Goal: Task Accomplishment & Management: Manage account settings

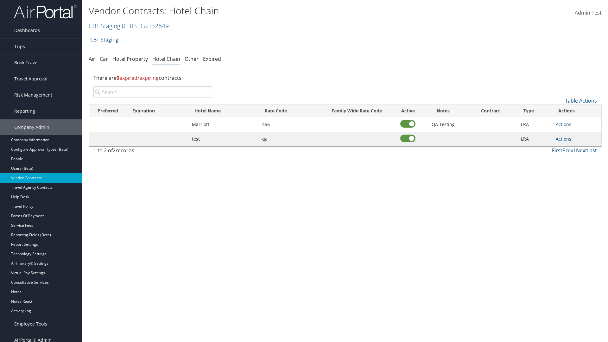
click at [153, 92] on input "search" at bounding box center [152, 91] width 119 height 11
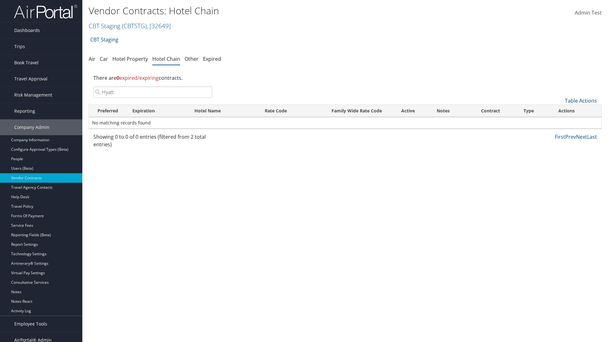
type input "Hyatt"
click at [581, 101] on link "Table Actions" at bounding box center [581, 100] width 32 height 7
click at [560, 111] on link "Add New Contract" at bounding box center [559, 110] width 83 height 11
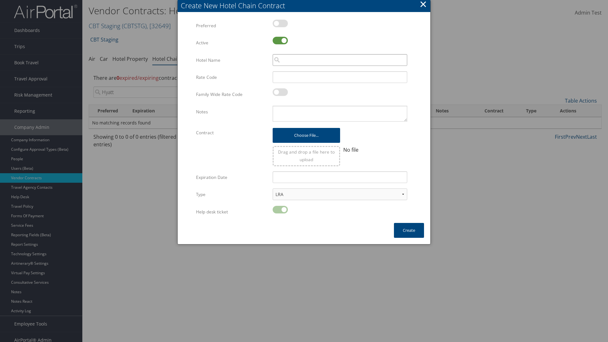
click at [340, 60] on input "search" at bounding box center [340, 60] width 135 height 12
type input "Hyatt"
type input "456"
type textarea "QA Testing"
click at [409, 230] on button "Create" at bounding box center [409, 230] width 30 height 15
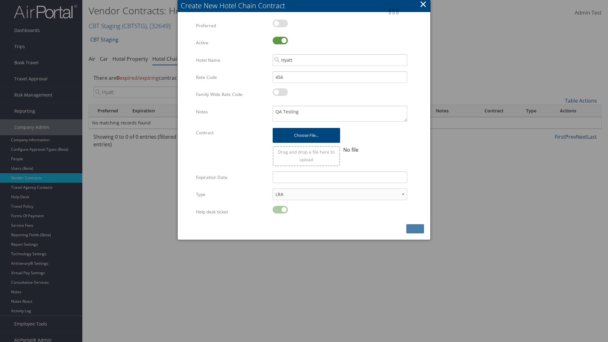
scroll to position [6, 0]
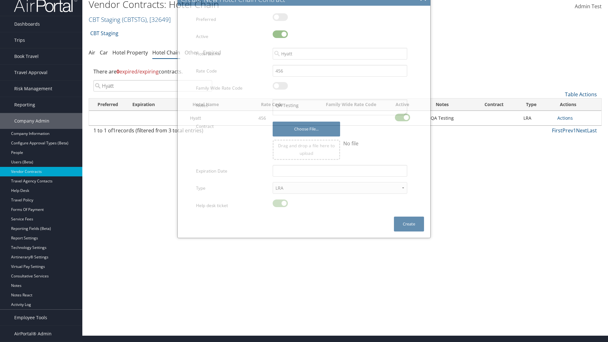
click at [153, 92] on input "Hyatt" at bounding box center [152, 85] width 119 height 11
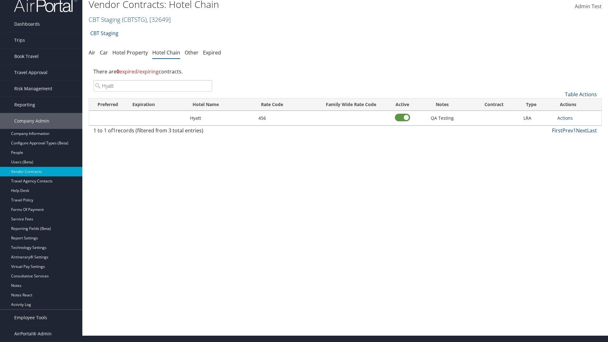
scroll to position [0, 0]
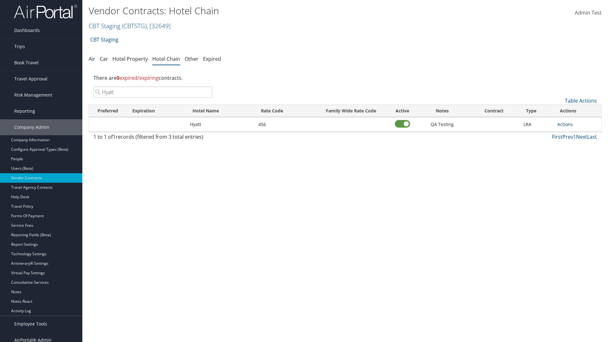
click at [565, 124] on link "Actions" at bounding box center [566, 124] width 16 height 6
click at [572, 144] on link "Edit" at bounding box center [572, 144] width 29 height 11
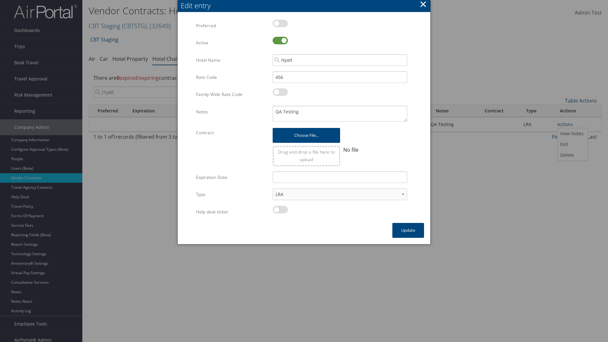
click at [280, 41] on label at bounding box center [280, 41] width 15 height 8
click at [280, 41] on input "checkbox" at bounding box center [278, 42] width 4 height 4
checkbox input "false"
click at [408, 230] on button "Update" at bounding box center [409, 230] width 32 height 15
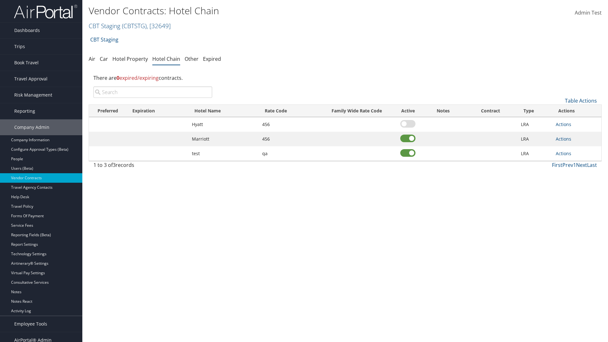
click at [153, 92] on input "search" at bounding box center [152, 91] width 119 height 11
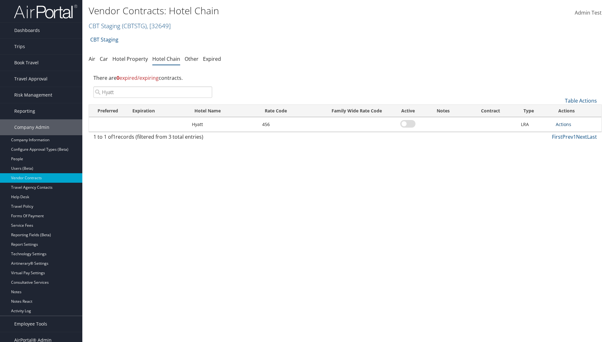
type input "Hyatt"
click at [564, 124] on link "Actions" at bounding box center [564, 124] width 16 height 6
click at [571, 144] on link "Edit" at bounding box center [570, 144] width 29 height 11
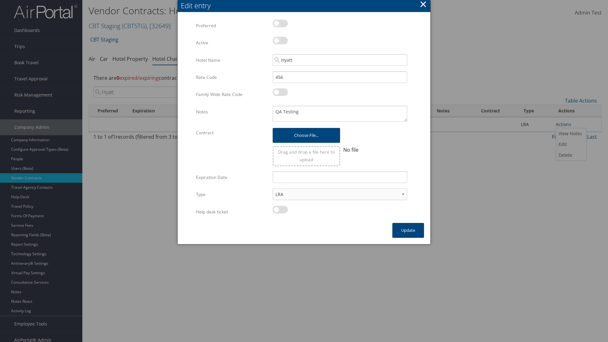
click at [280, 41] on label at bounding box center [280, 41] width 15 height 8
click at [280, 41] on input "checkbox" at bounding box center [278, 42] width 4 height 4
checkbox input "true"
click at [408, 230] on button "Update" at bounding box center [409, 230] width 32 height 15
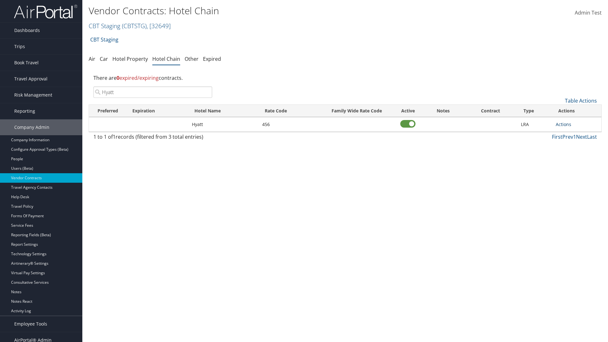
click at [564, 124] on link "Actions" at bounding box center [564, 124] width 16 height 6
click at [571, 144] on link "Edit" at bounding box center [570, 144] width 29 height 11
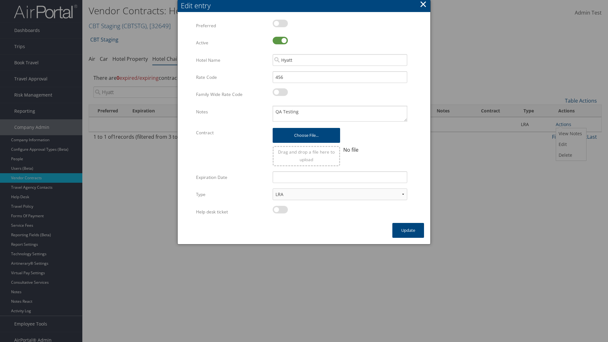
click at [423, 5] on button "×" at bounding box center [423, 4] width 7 height 13
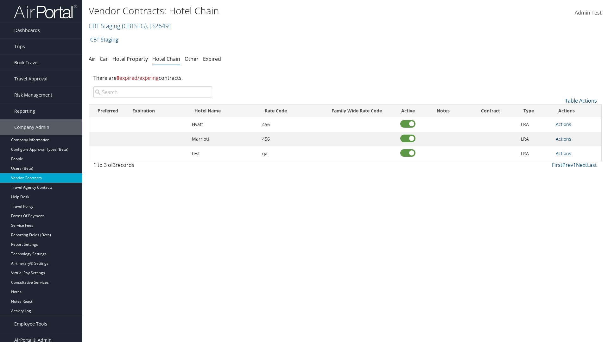
click at [153, 92] on input "search" at bounding box center [152, 91] width 119 height 11
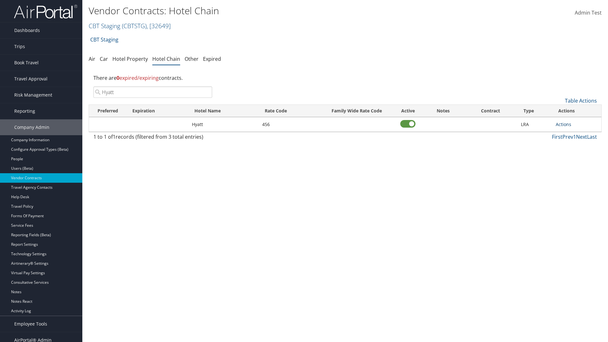
type input "Hyatt"
click at [564, 124] on link "Actions" at bounding box center [564, 124] width 16 height 6
click at [571, 144] on link "Edit" at bounding box center [570, 144] width 29 height 11
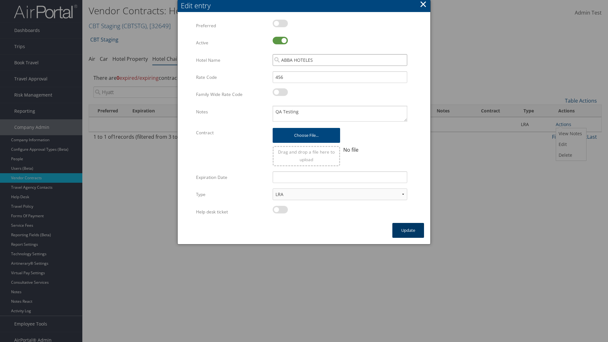
type input "ABBA HOTELES"
click at [408, 230] on button "Update" at bounding box center [409, 230] width 32 height 15
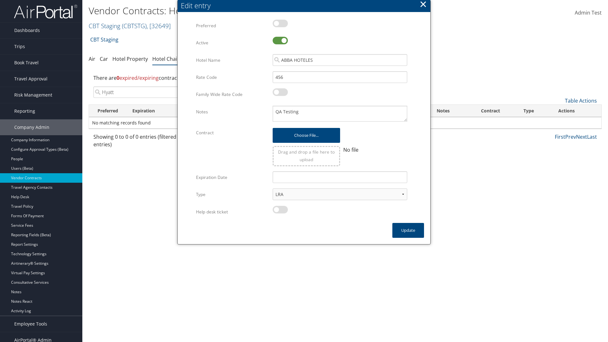
click at [153, 92] on input "Hyatt" at bounding box center [152, 91] width 119 height 11
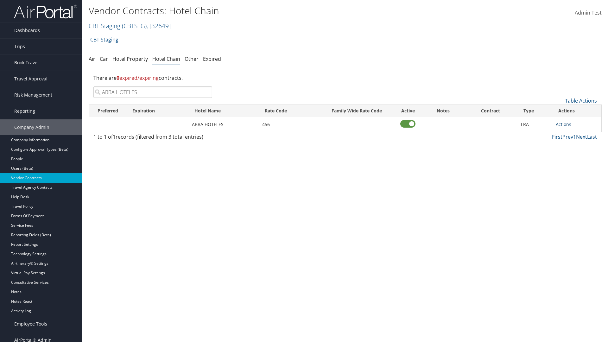
type input "ABBA HOTELES"
click at [564, 124] on link "Actions" at bounding box center [564, 124] width 16 height 6
click at [571, 155] on link "Delete" at bounding box center [570, 155] width 29 height 11
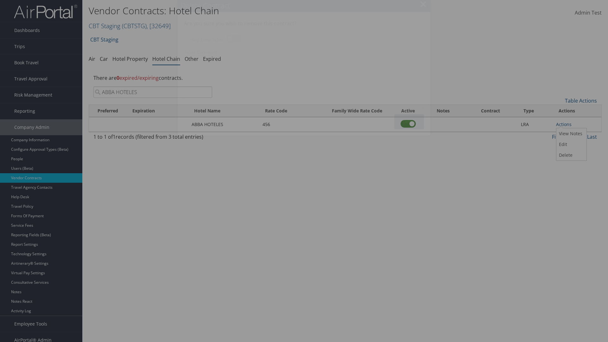
click at [409, 122] on button "Delete" at bounding box center [409, 121] width 30 height 15
